Goal: Information Seeking & Learning: Learn about a topic

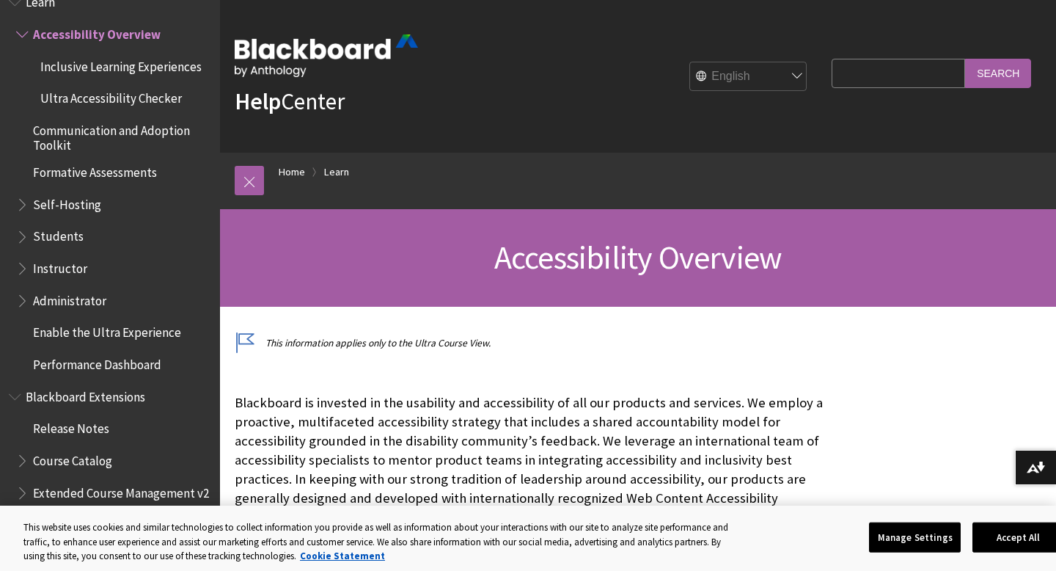
click at [290, 101] on link "Help Center" at bounding box center [290, 101] width 110 height 29
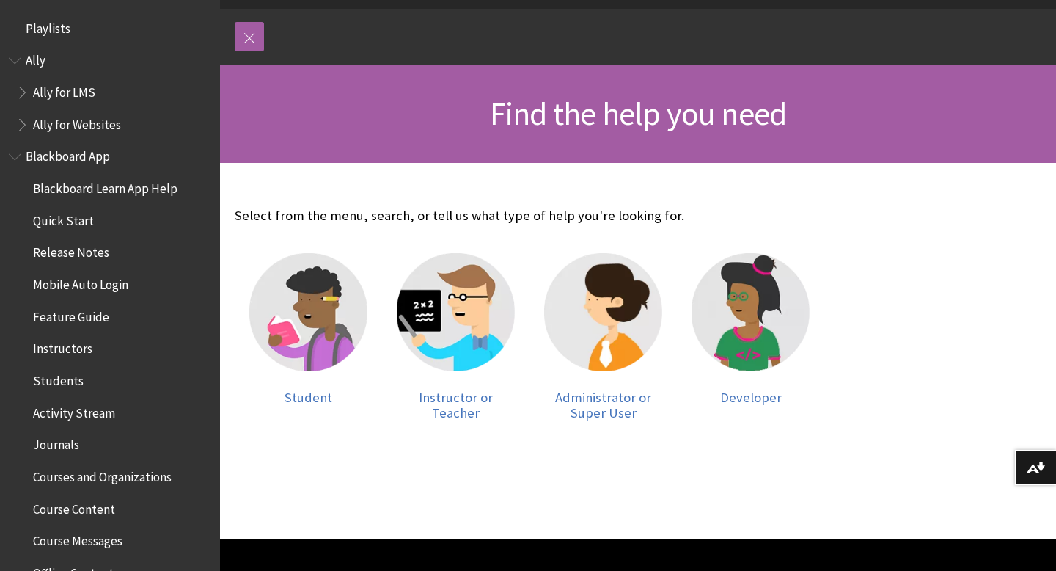
scroll to position [144, 0]
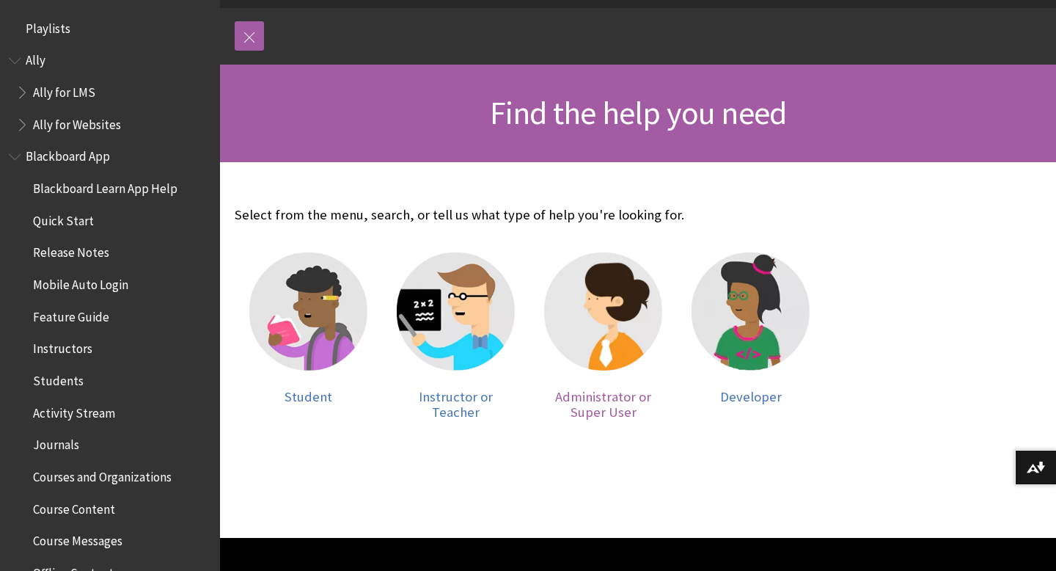
click at [626, 331] on img at bounding box center [603, 311] width 118 height 118
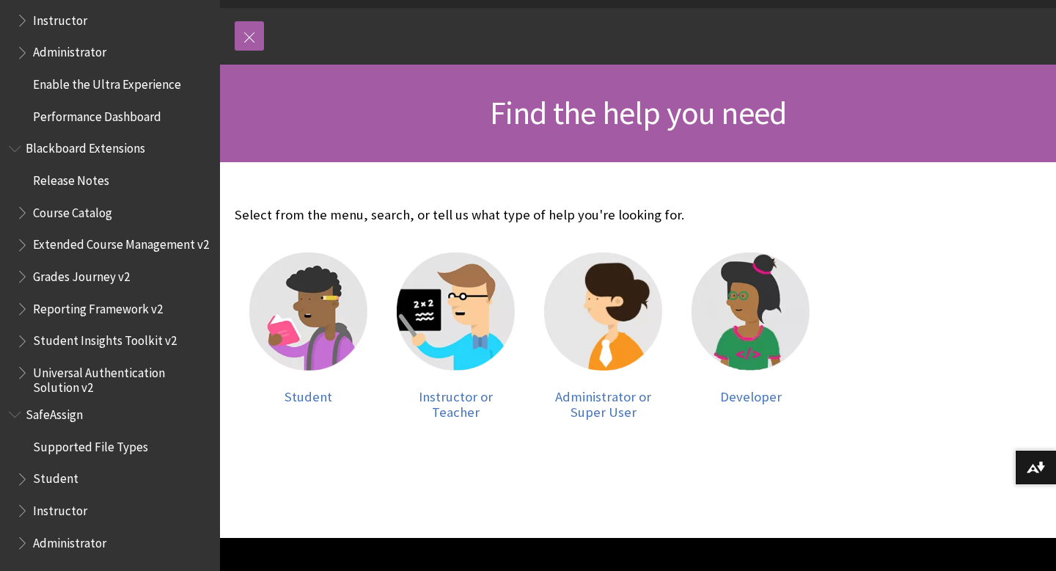
scroll to position [380, 0]
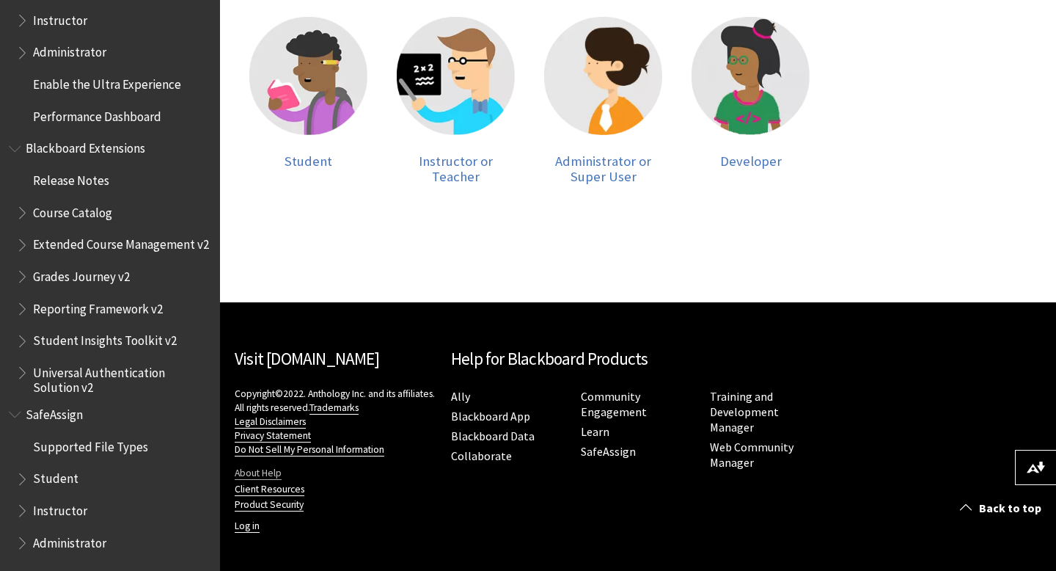
click at [269, 469] on link "About Help" at bounding box center [258, 472] width 47 height 13
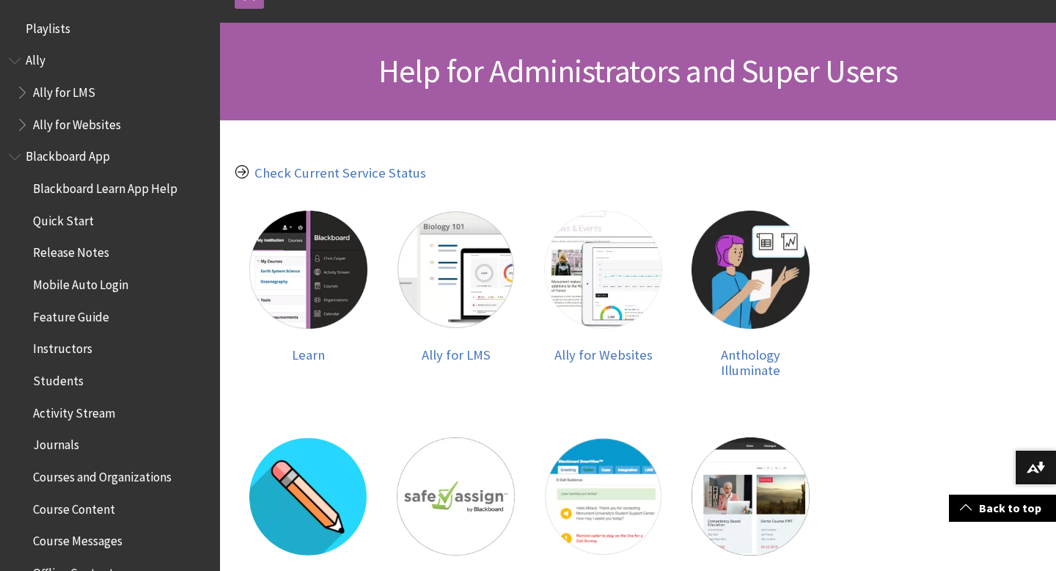
scroll to position [190, 0]
